Goal: Task Accomplishment & Management: Manage account settings

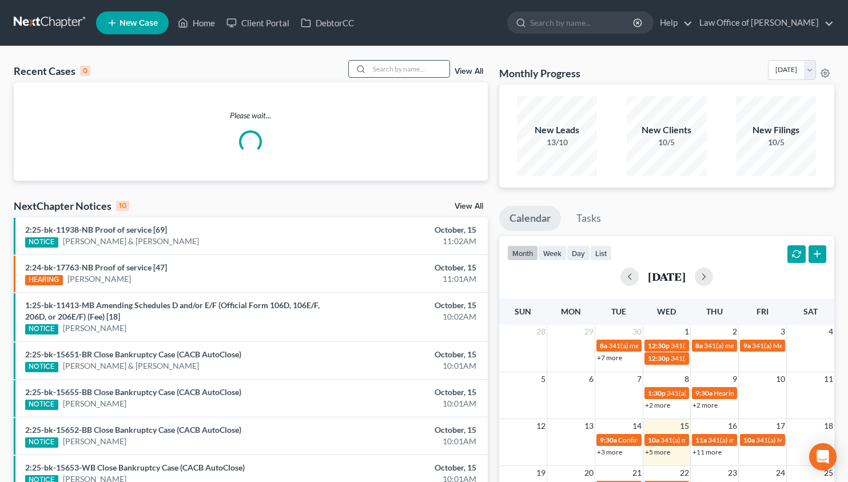
click at [410, 67] on input "search" at bounding box center [409, 69] width 80 height 17
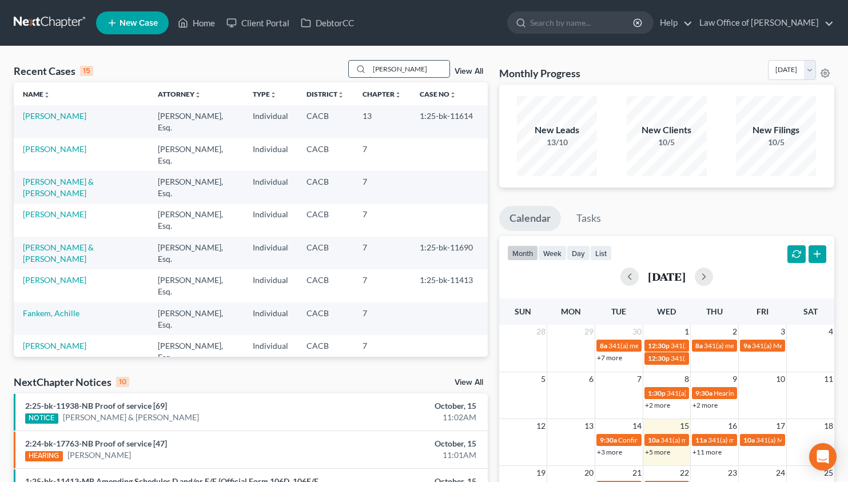
type input "[PERSON_NAME]"
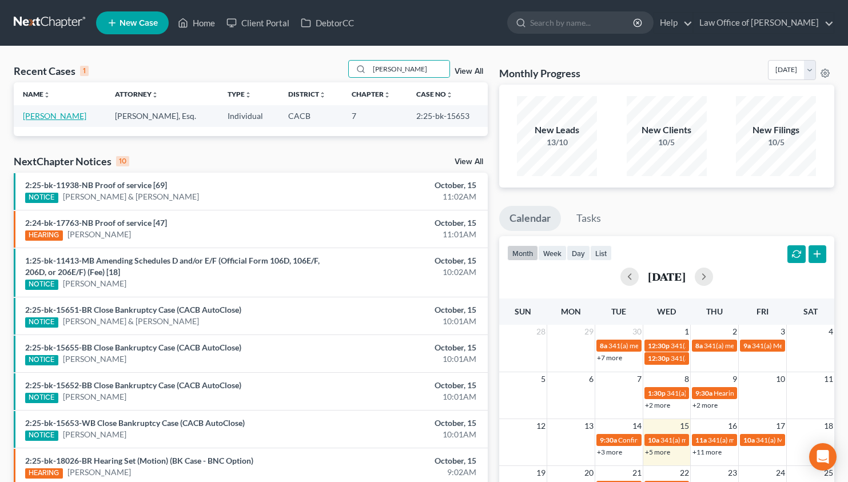
click at [40, 118] on link "[PERSON_NAME]" at bounding box center [54, 116] width 63 height 10
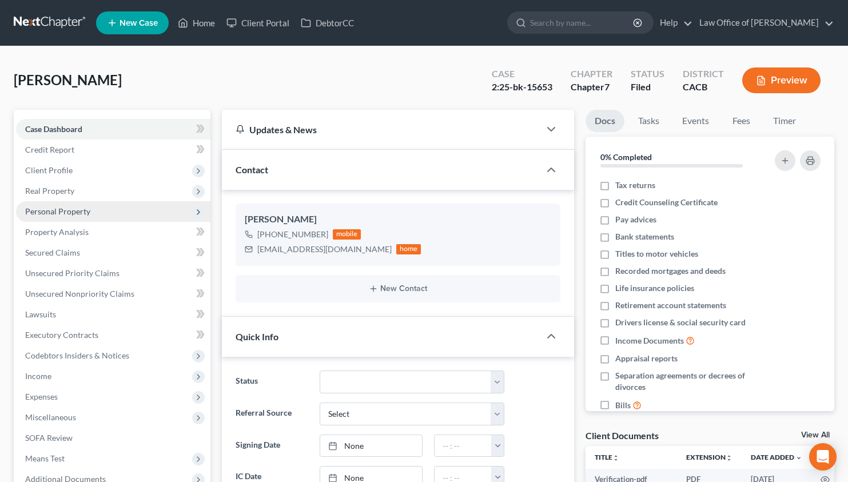
click at [70, 213] on span "Personal Property" at bounding box center [57, 211] width 65 height 10
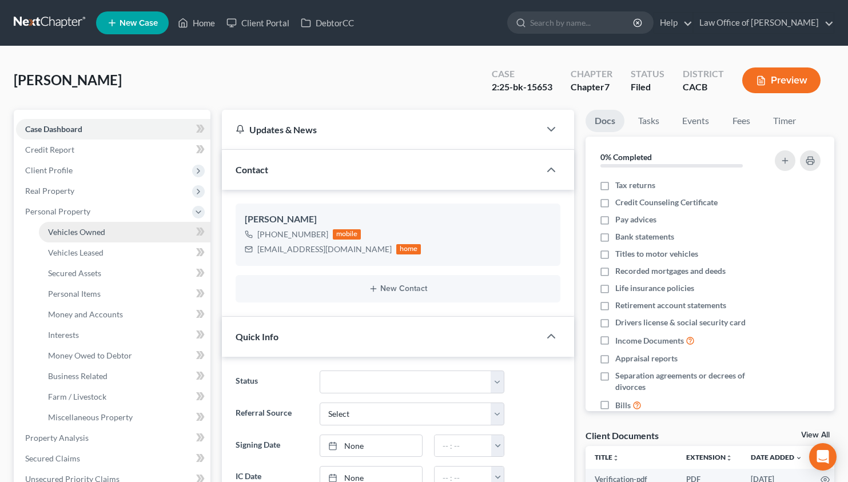
click at [72, 228] on span "Vehicles Owned" at bounding box center [76, 232] width 57 height 10
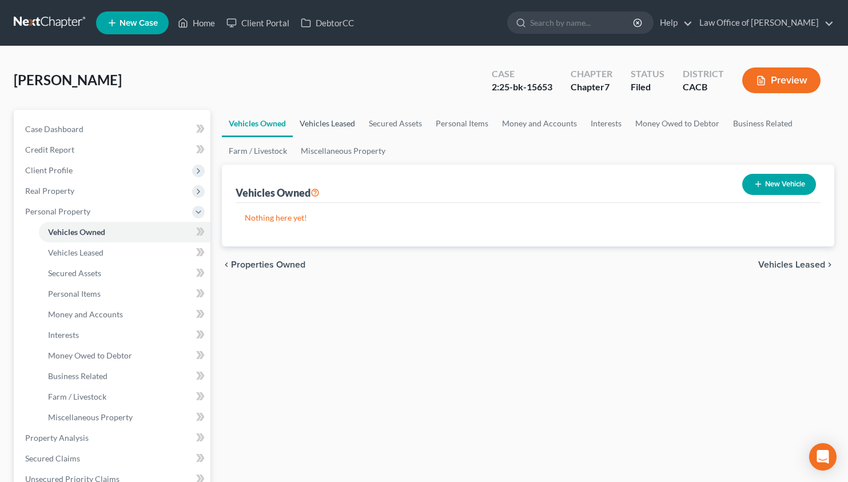
click at [345, 117] on link "Vehicles Leased" at bounding box center [327, 123] width 69 height 27
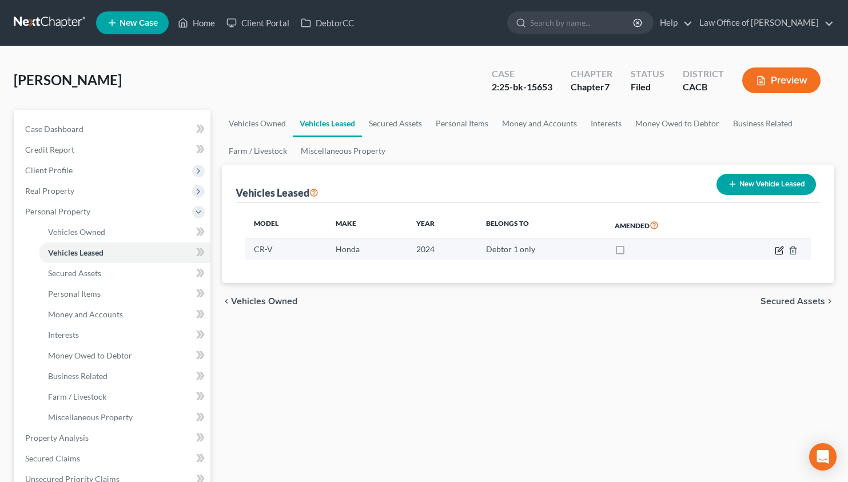
click at [778, 250] on icon "button" at bounding box center [780, 248] width 5 height 5
select select "0"
select select "2"
select select "0"
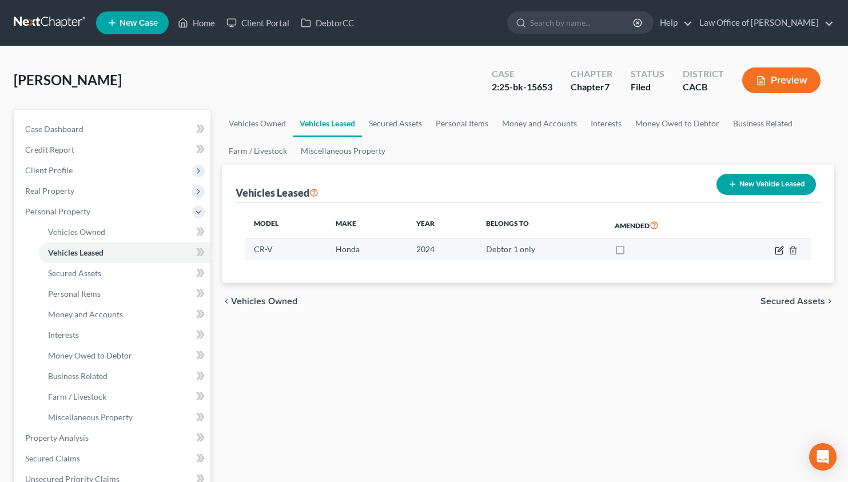
select select "1"
select select "45"
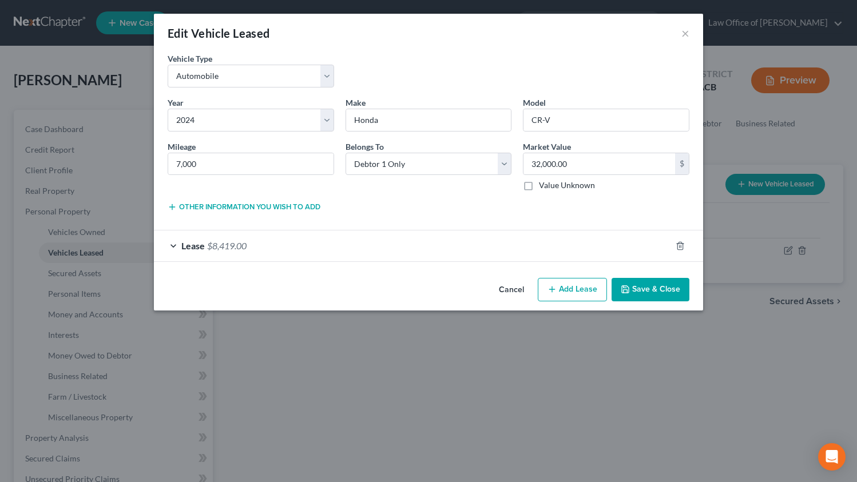
click at [487, 244] on div "Lease $8,419.00" at bounding box center [412, 245] width 517 height 30
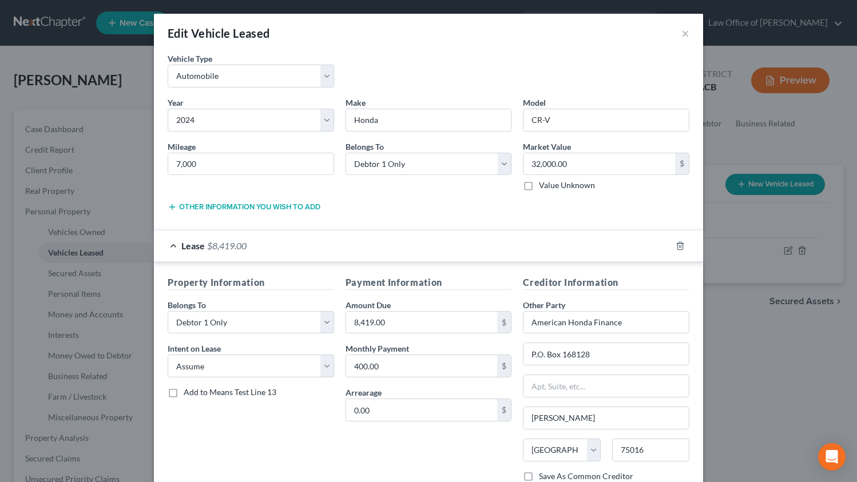
click at [652, 63] on div "Vehicle Type * Select Automobile Truck Trailer Watercraft Aircraft Motor Home A…" at bounding box center [428, 75] width 533 height 44
click at [682, 35] on button "×" at bounding box center [685, 33] width 8 height 14
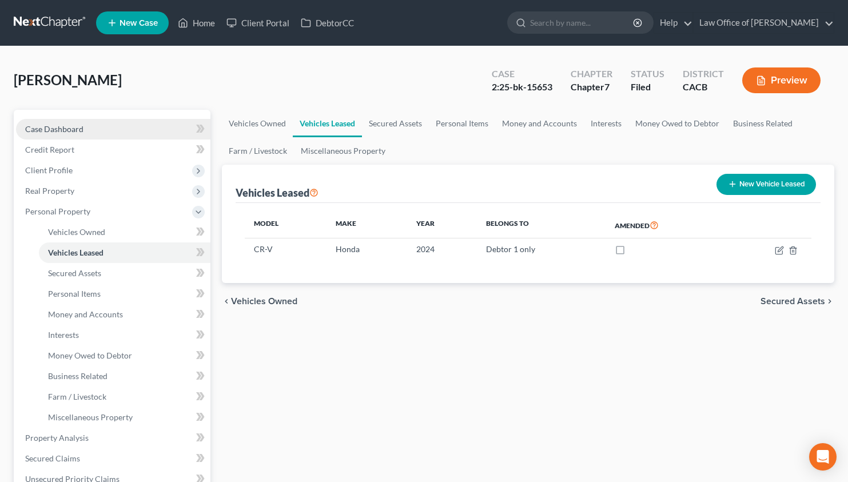
click at [102, 136] on link "Case Dashboard" at bounding box center [113, 129] width 194 height 21
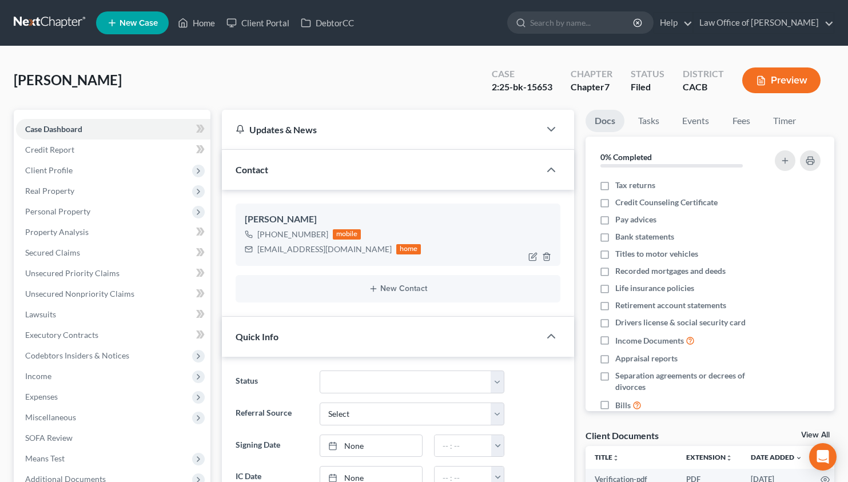
drag, startPoint x: 322, startPoint y: 236, endPoint x: 269, endPoint y: 239, distance: 53.3
click at [269, 239] on div "[PHONE_NUMBER]" at bounding box center [292, 234] width 71 height 11
copy div "[PHONE_NUMBER]"
click at [107, 210] on span "Personal Property" at bounding box center [113, 211] width 194 height 21
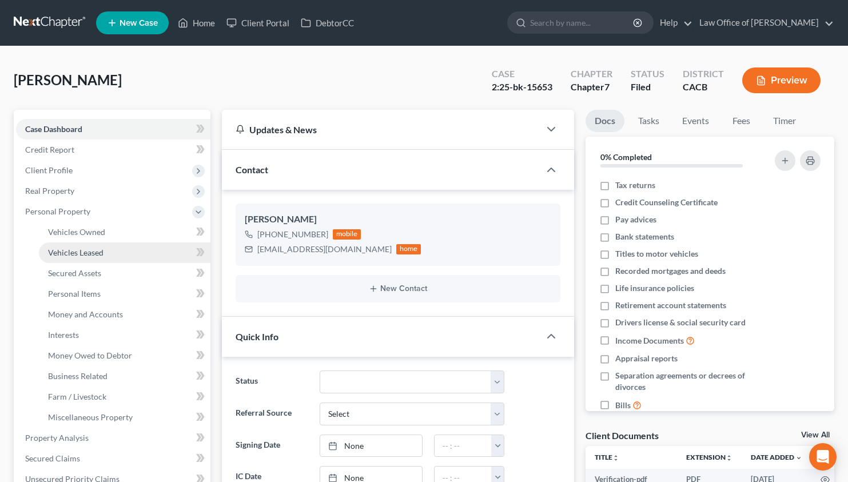
click at [105, 250] on link "Vehicles Leased" at bounding box center [125, 252] width 172 height 21
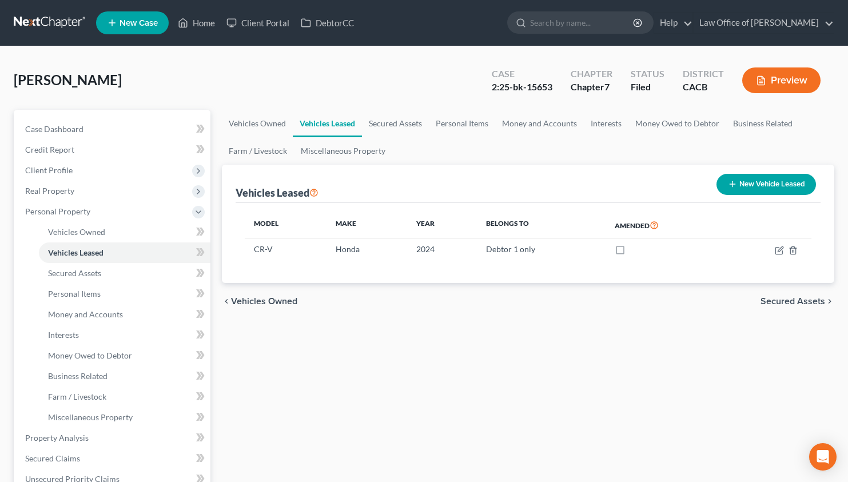
scroll to position [332, 0]
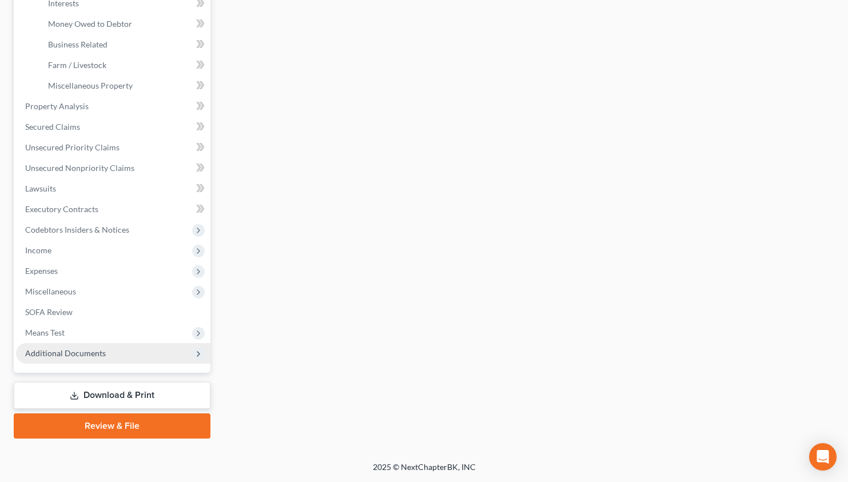
click at [87, 354] on span "Additional Documents" at bounding box center [65, 353] width 81 height 10
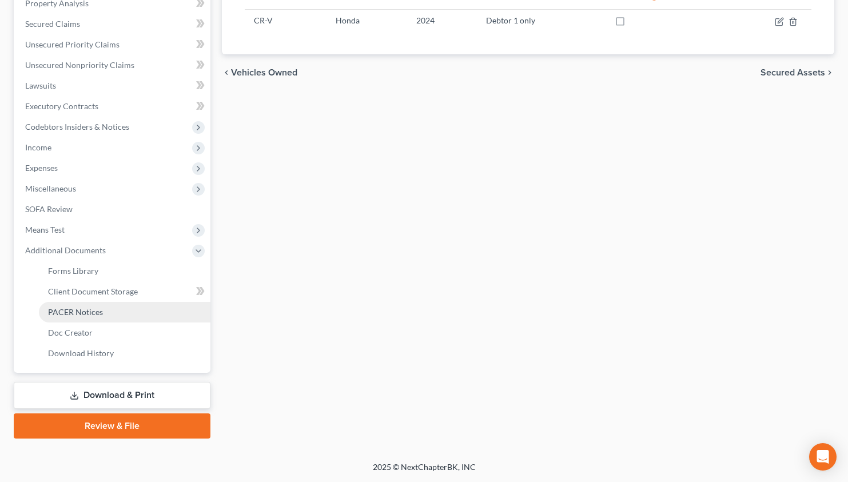
click at [92, 307] on span "PACER Notices" at bounding box center [75, 312] width 55 height 10
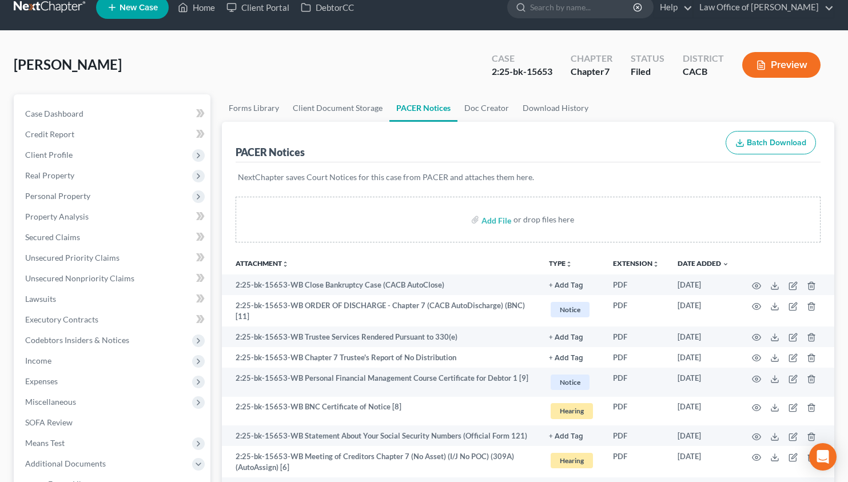
scroll to position [17, 0]
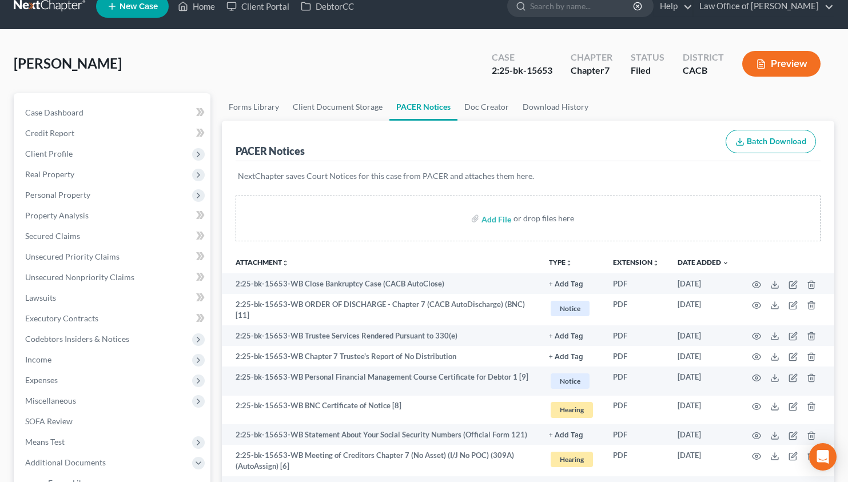
click at [51, 7] on link at bounding box center [50, 6] width 73 height 21
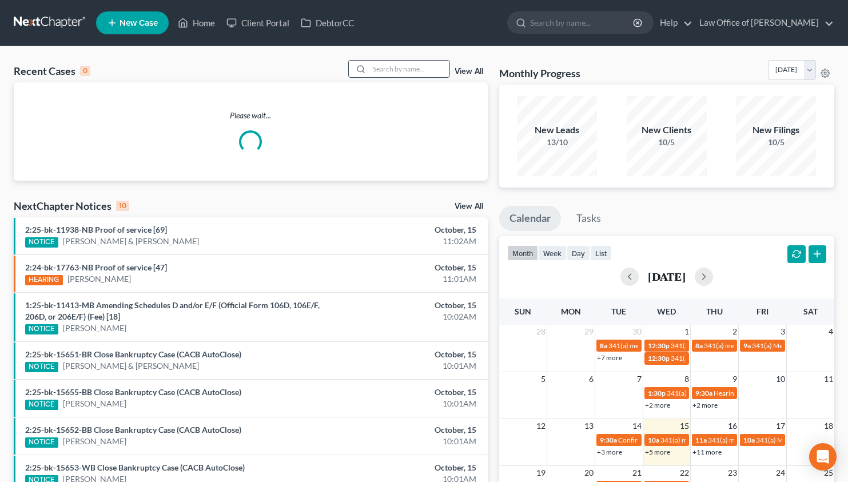
click at [398, 75] on input "search" at bounding box center [409, 69] width 80 height 17
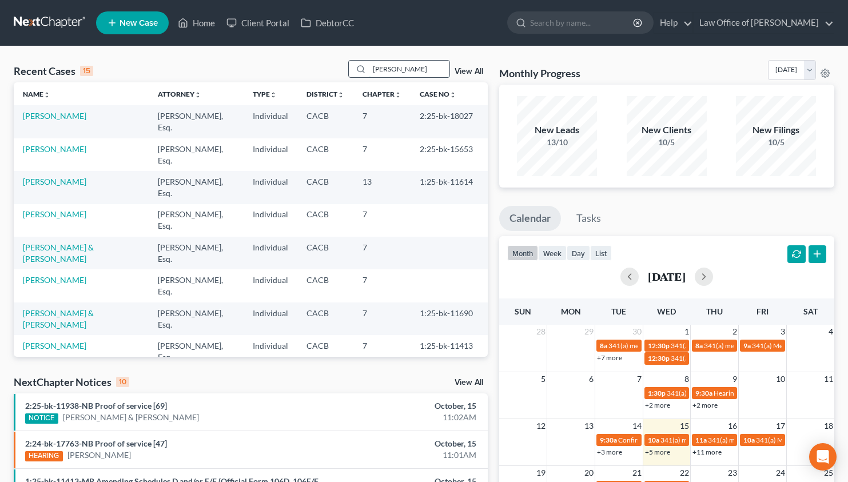
type input "[PERSON_NAME]"
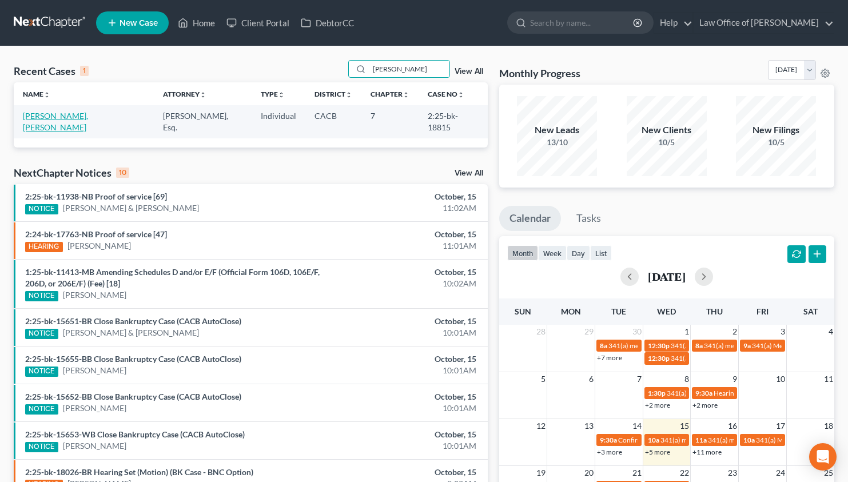
click at [77, 117] on link "Nasr Rodriguez, Eva" at bounding box center [55, 121] width 65 height 21
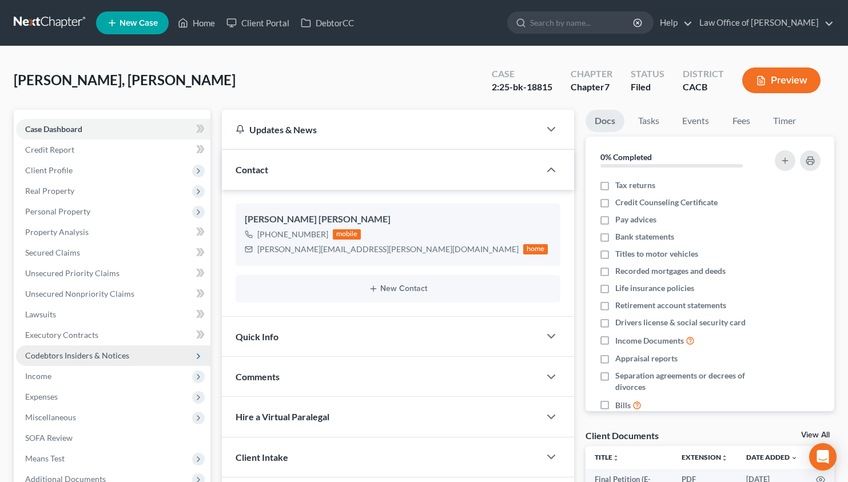
scroll to position [182, 0]
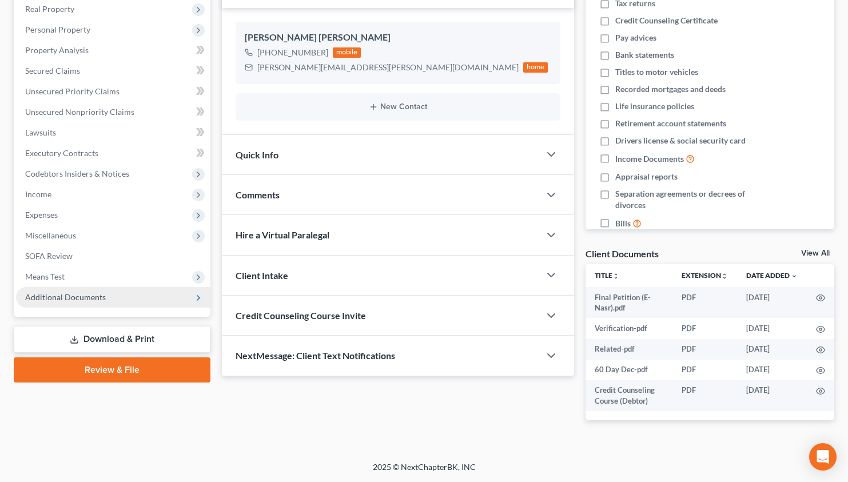
click at [101, 298] on span "Additional Documents" at bounding box center [65, 297] width 81 height 10
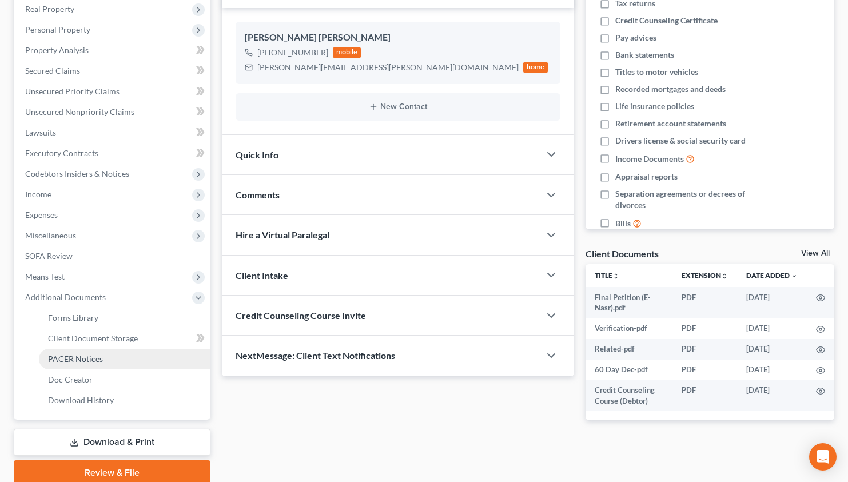
click at [98, 360] on span "PACER Notices" at bounding box center [75, 359] width 55 height 10
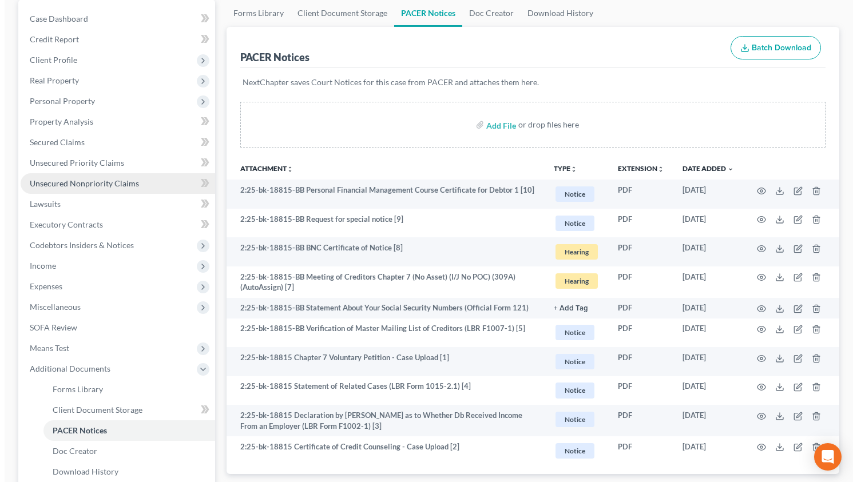
scroll to position [229, 0]
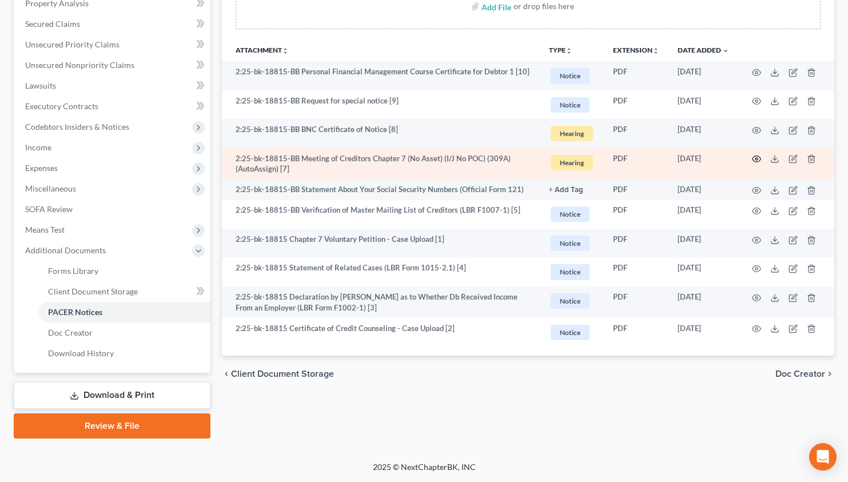
click at [760, 160] on icon "button" at bounding box center [757, 159] width 9 height 6
